Goal: Task Accomplishment & Management: Manage account settings

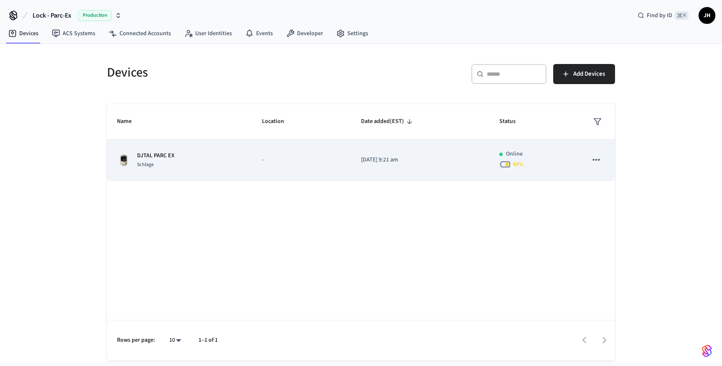
click at [174, 164] on div "Schlage" at bounding box center [156, 164] width 38 height 9
click at [347, 164] on td "-" at bounding box center [301, 160] width 99 height 41
click at [597, 161] on icon "sticky table" at bounding box center [596, 159] width 11 height 11
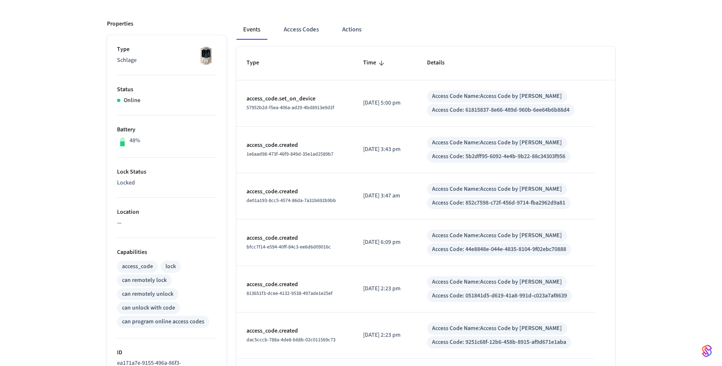
scroll to position [102, 0]
click at [306, 32] on button "Access Codes" at bounding box center [301, 30] width 48 height 20
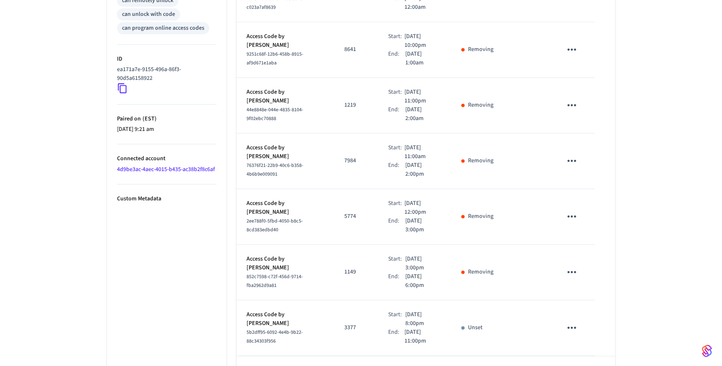
scroll to position [413, 0]
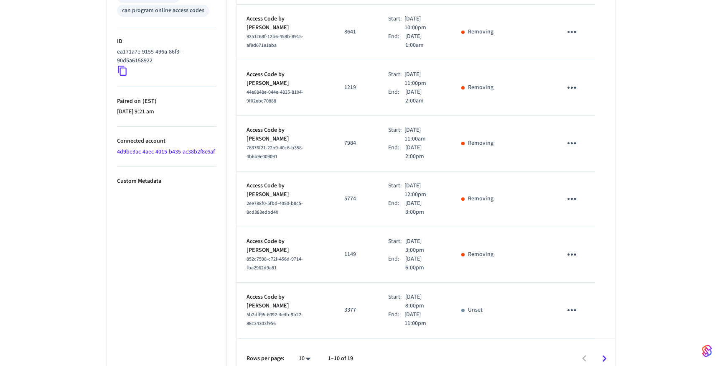
click at [464, 309] on div "sticky table" at bounding box center [463, 310] width 3 height 3
click at [568, 303] on icon "sticky table" at bounding box center [572, 309] width 13 height 13
click at [576, 309] on li "Edit" at bounding box center [592, 319] width 40 height 23
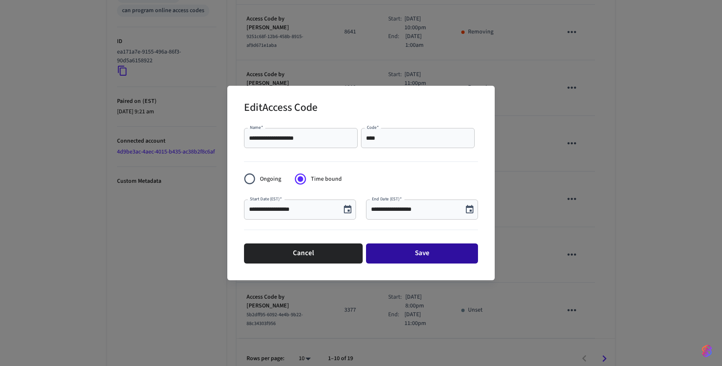
click at [424, 256] on button "Save" at bounding box center [422, 253] width 112 height 20
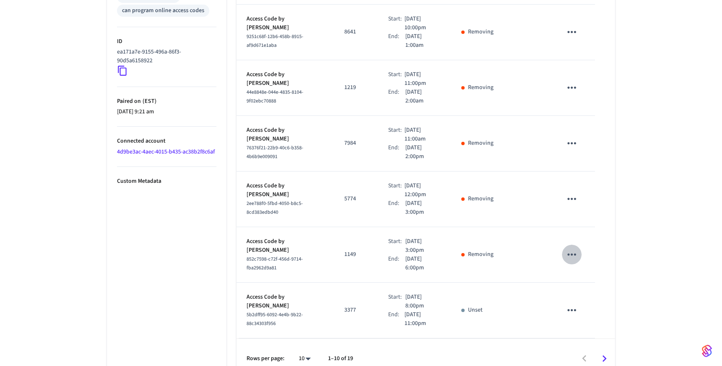
click at [576, 248] on icon "sticky table" at bounding box center [572, 254] width 13 height 13
click at [578, 269] on li "Edit" at bounding box center [592, 266] width 40 height 23
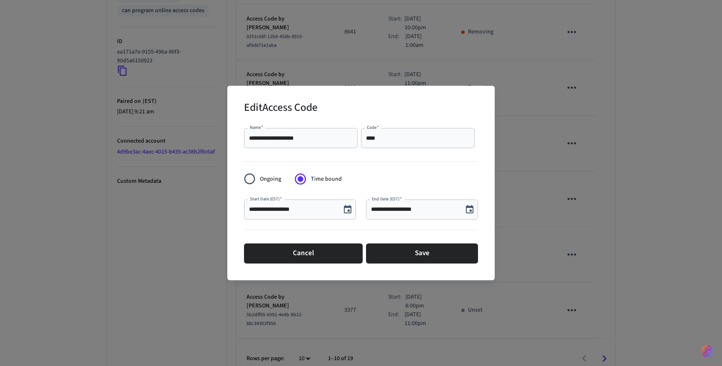
click at [578, 269] on div "**********" at bounding box center [361, 183] width 722 height 366
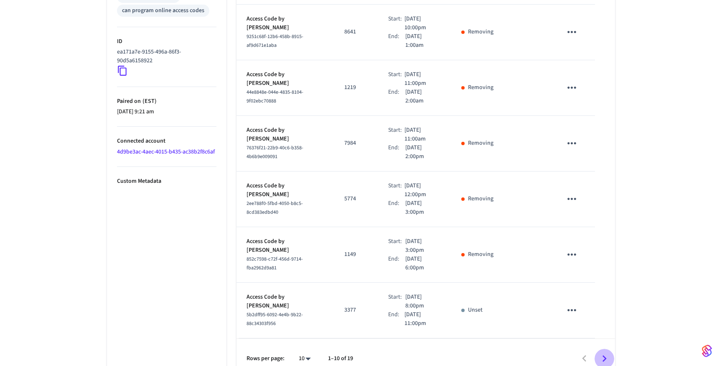
click at [603, 355] on icon "Go to next page" at bounding box center [605, 358] width 4 height 7
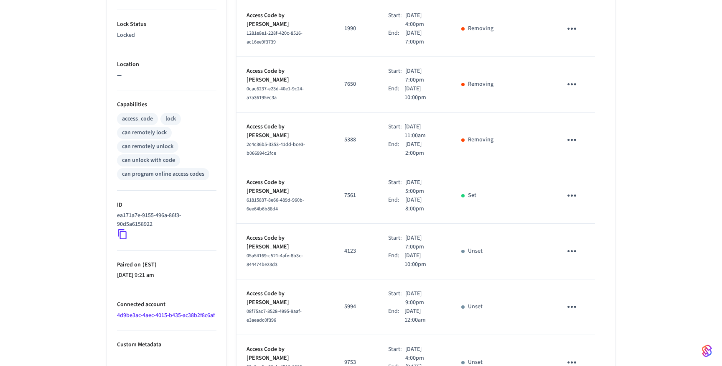
scroll to position [246, 0]
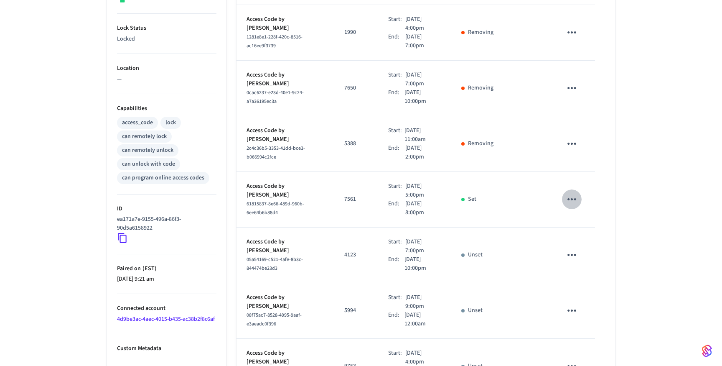
click at [573, 193] on icon "sticky table" at bounding box center [572, 199] width 13 height 13
click at [488, 253] on div at bounding box center [361, 183] width 722 height 366
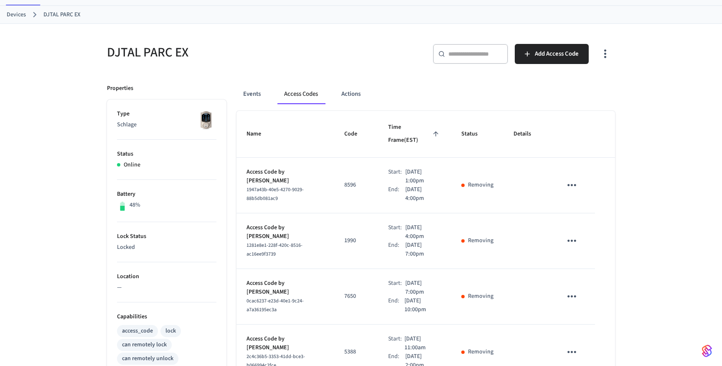
scroll to position [0, 0]
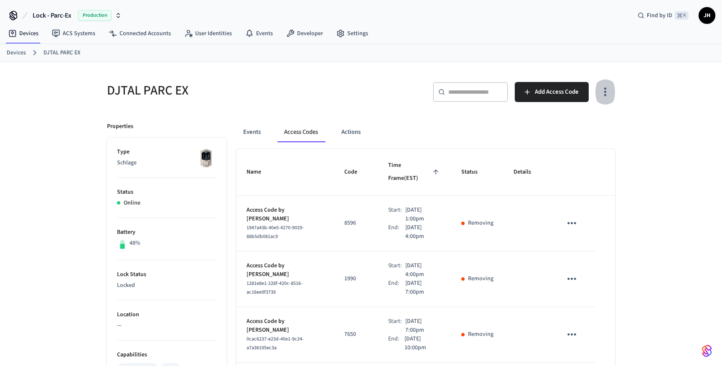
click at [603, 93] on icon "button" at bounding box center [605, 91] width 13 height 13
click at [603, 93] on div at bounding box center [361, 183] width 722 height 366
click at [354, 37] on link "Settings" at bounding box center [352, 33] width 45 height 15
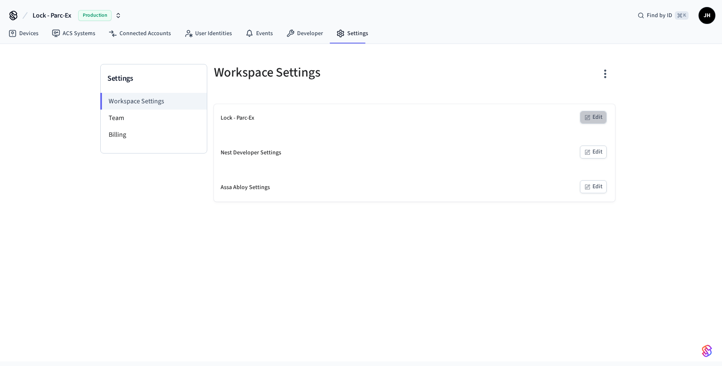
click at [597, 123] on button "Edit" at bounding box center [593, 117] width 27 height 13
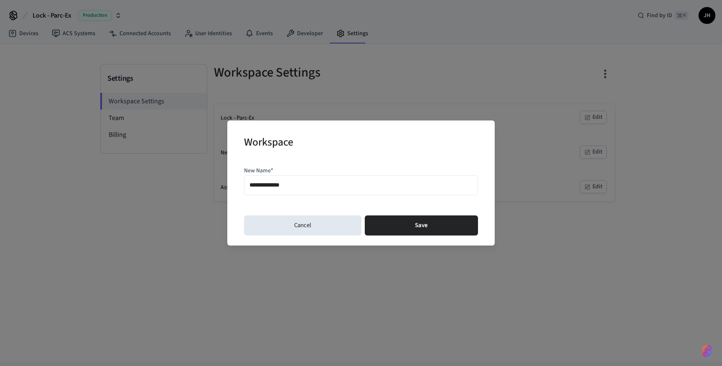
click at [560, 242] on div "**********" at bounding box center [361, 183] width 722 height 366
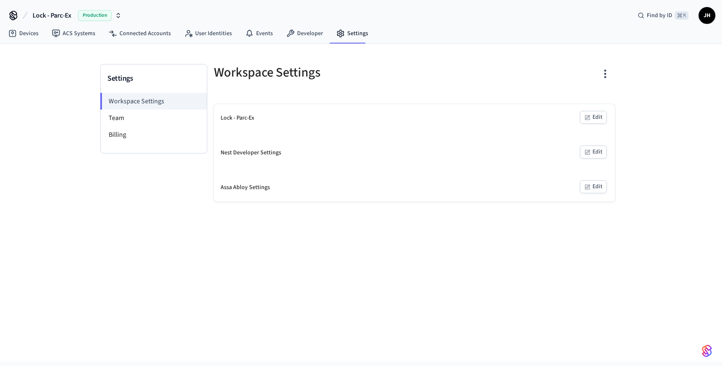
click at [593, 155] on button "Edit" at bounding box center [593, 151] width 27 height 13
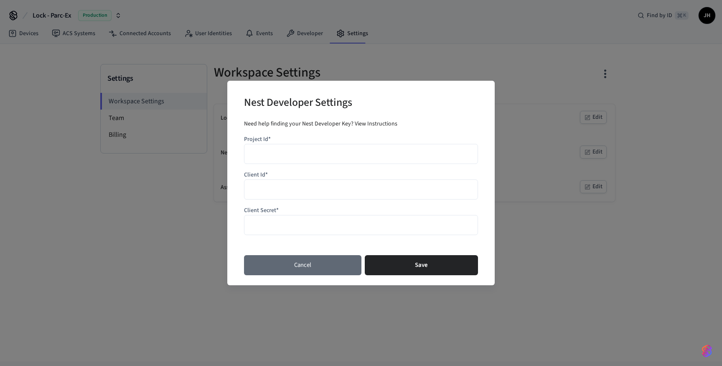
click at [309, 272] on button "Cancel" at bounding box center [302, 265] width 117 height 20
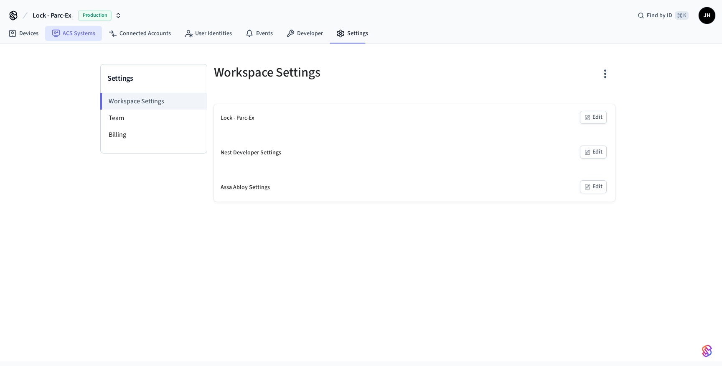
click at [63, 37] on link "ACS Systems" at bounding box center [73, 33] width 57 height 15
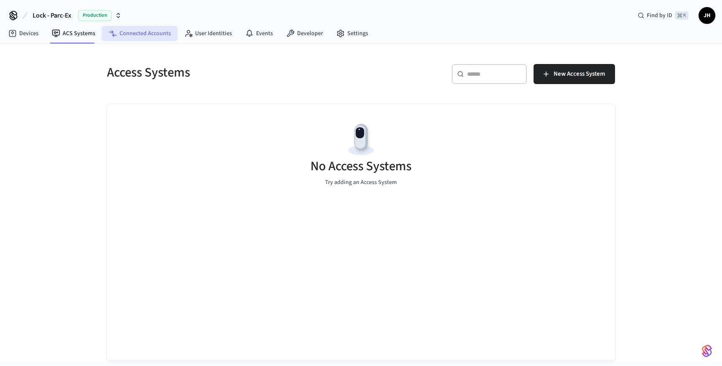
click at [132, 35] on link "Connected Accounts" at bounding box center [140, 33] width 76 height 15
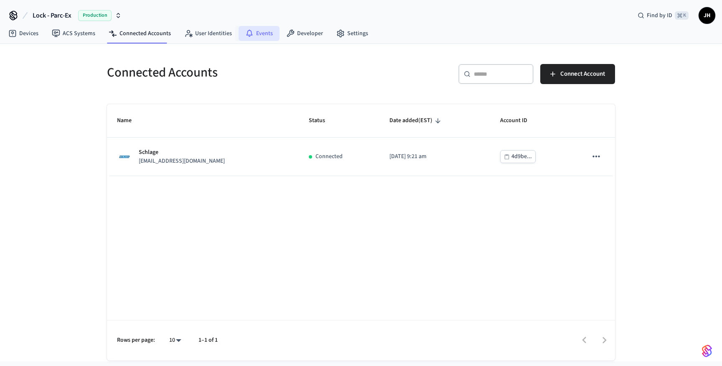
click at [260, 31] on link "Events" at bounding box center [259, 33] width 41 height 15
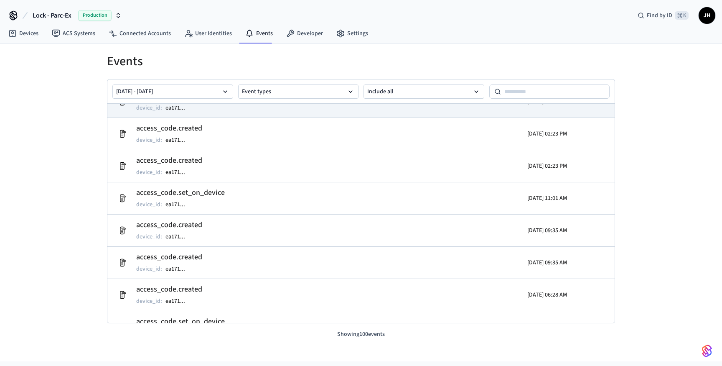
scroll to position [112, 0]
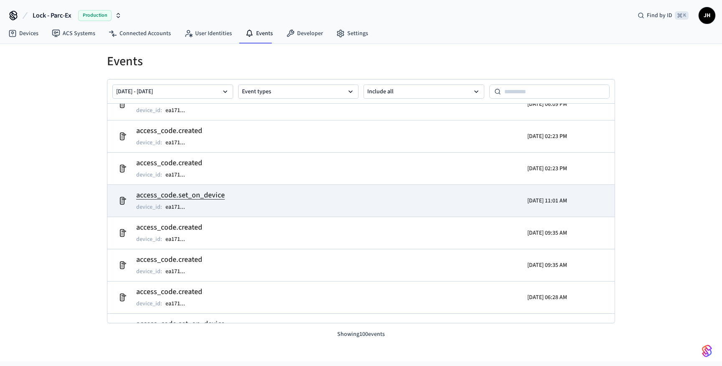
click at [312, 199] on td "access_code.set_on_device device_id : ea171 ..." at bounding box center [278, 200] width 329 height 23
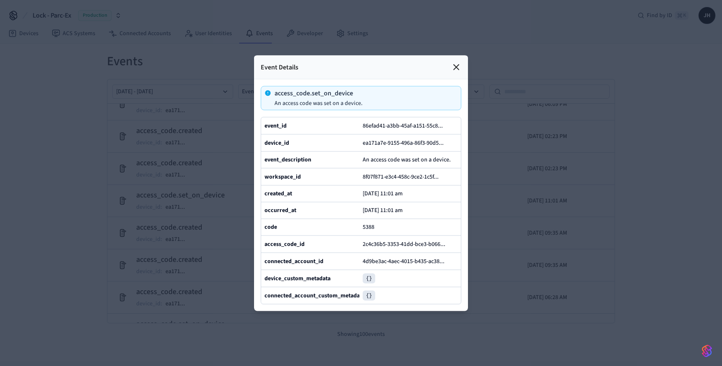
click at [460, 66] on icon at bounding box center [456, 67] width 10 height 10
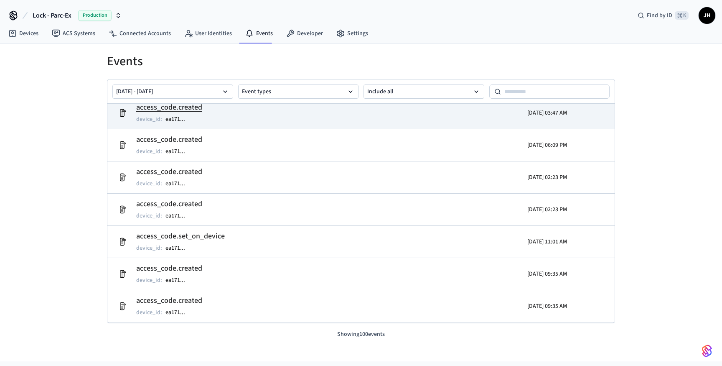
scroll to position [0, 0]
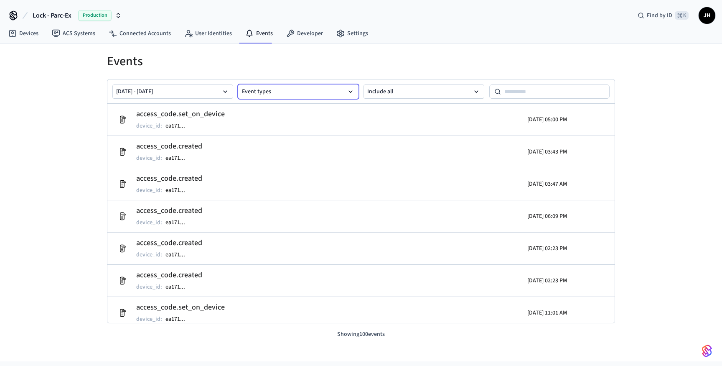
click at [313, 94] on button "Event types" at bounding box center [298, 91] width 121 height 14
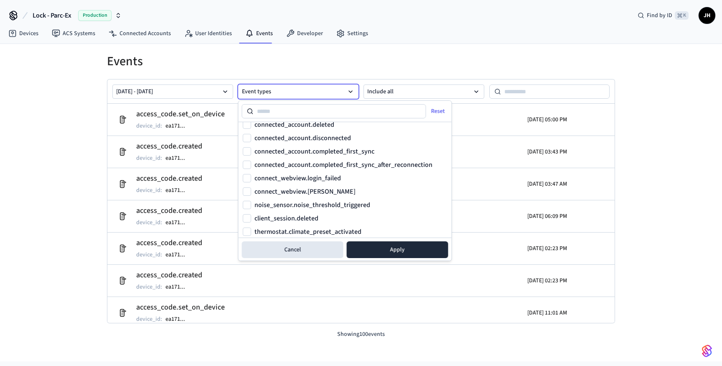
scroll to position [1092, 0]
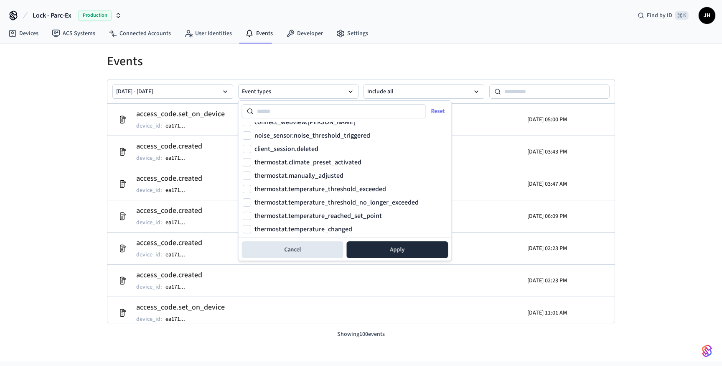
click at [498, 22] on div "Lock - Parc-Ex Production Find by ID ⌘ K JH" at bounding box center [361, 12] width 722 height 24
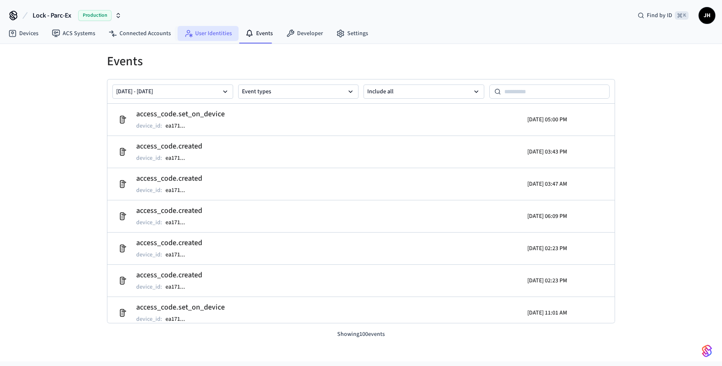
click at [209, 38] on link "User Identities" at bounding box center [208, 33] width 61 height 15
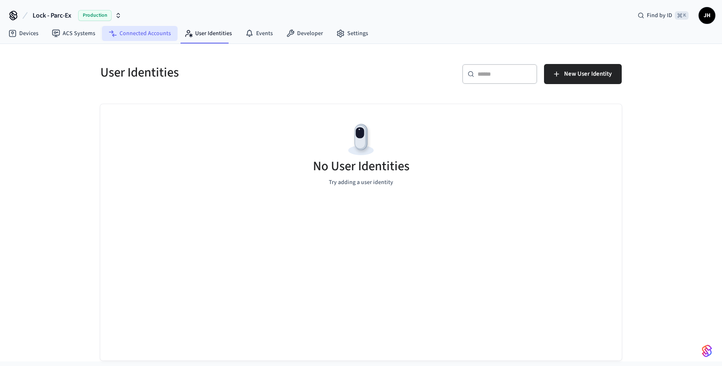
click at [131, 36] on link "Connected Accounts" at bounding box center [140, 33] width 76 height 15
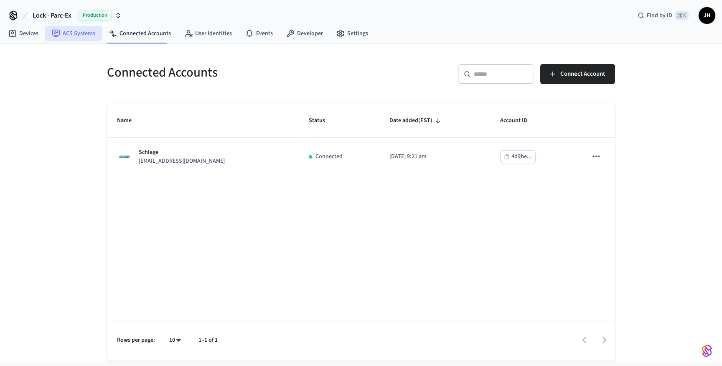
click at [64, 31] on link "ACS Systems" at bounding box center [73, 33] width 57 height 15
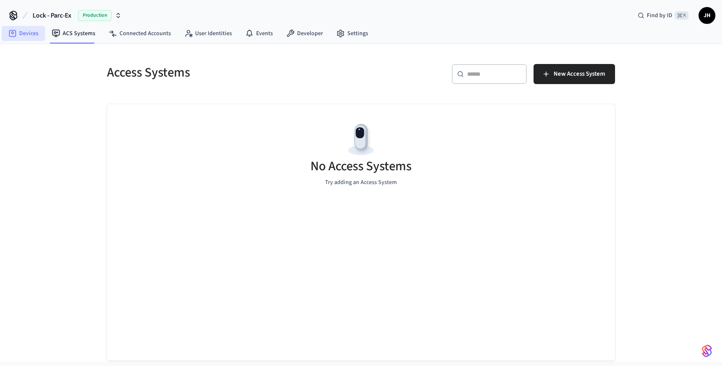
click at [18, 36] on link "Devices" at bounding box center [23, 33] width 43 height 15
